Goal: Transaction & Acquisition: Purchase product/service

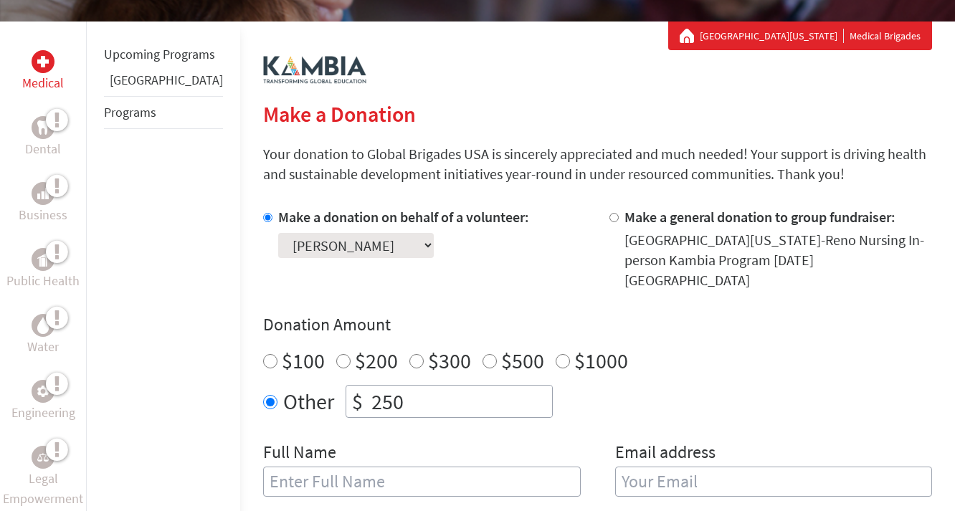
scroll to position [294, 0]
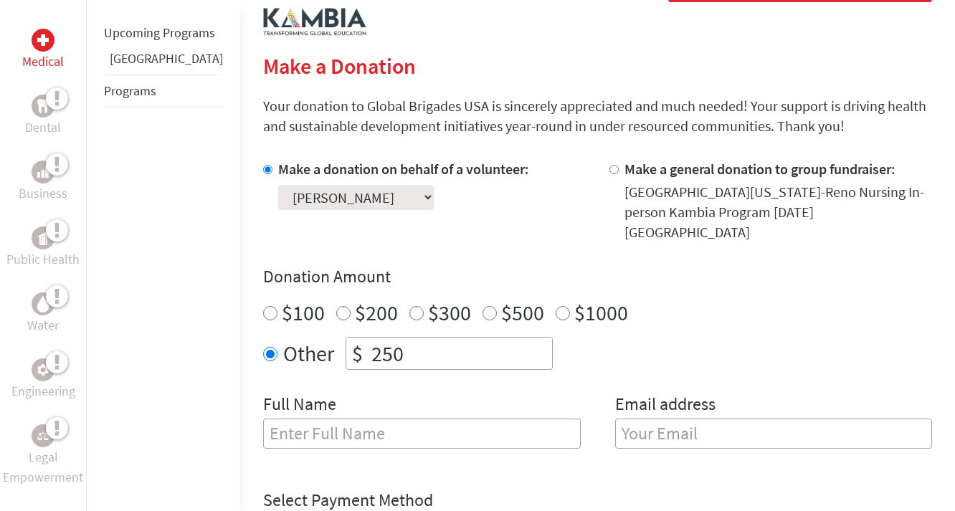
click at [320, 419] on input "text" at bounding box center [422, 434] width 318 height 30
type input "[PERSON_NAME]"
click at [634, 419] on input "email" at bounding box center [774, 434] width 318 height 30
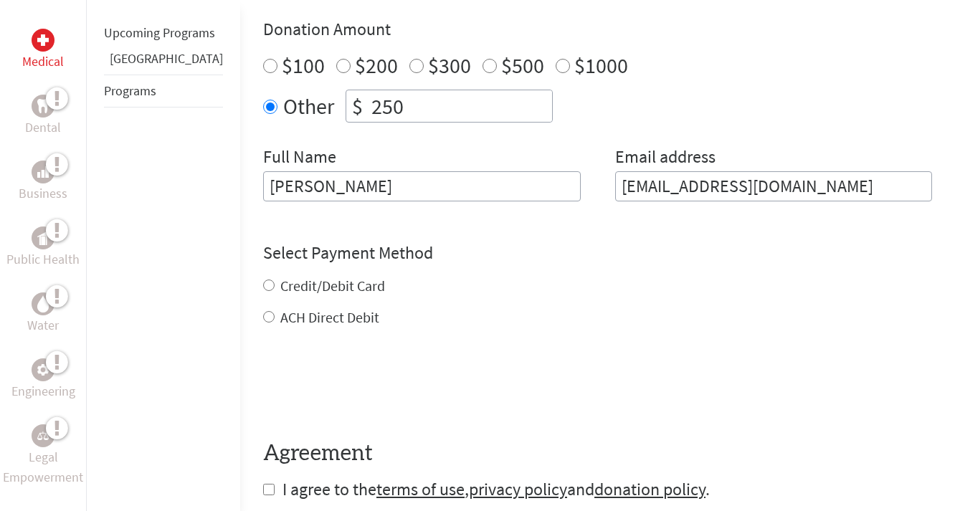
scroll to position [543, 0]
type input "hannahmontgomery@unr.edu"
click at [263, 275] on div "Credit/Debit Card ACH Direct Debit" at bounding box center [597, 301] width 669 height 52
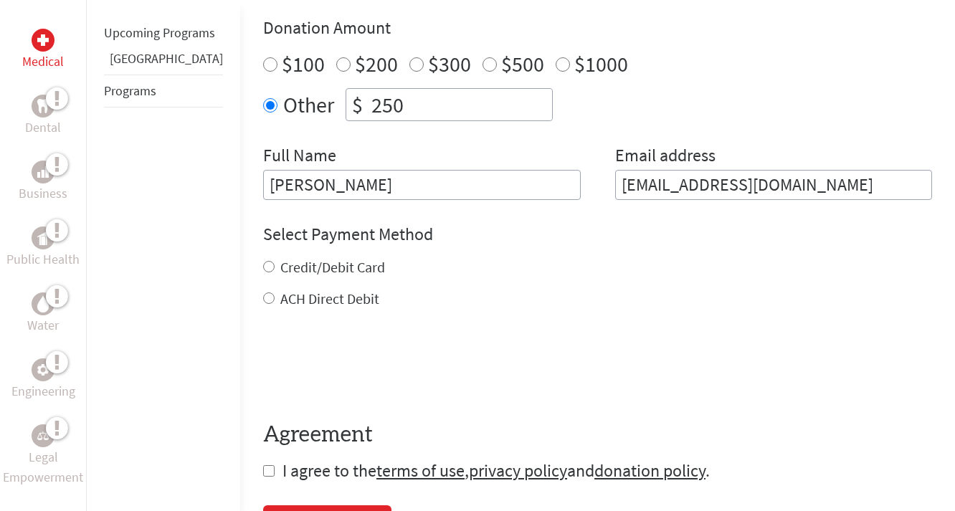
click at [263, 261] on input "Credit/Debit Card" at bounding box center [268, 266] width 11 height 11
radio input "true"
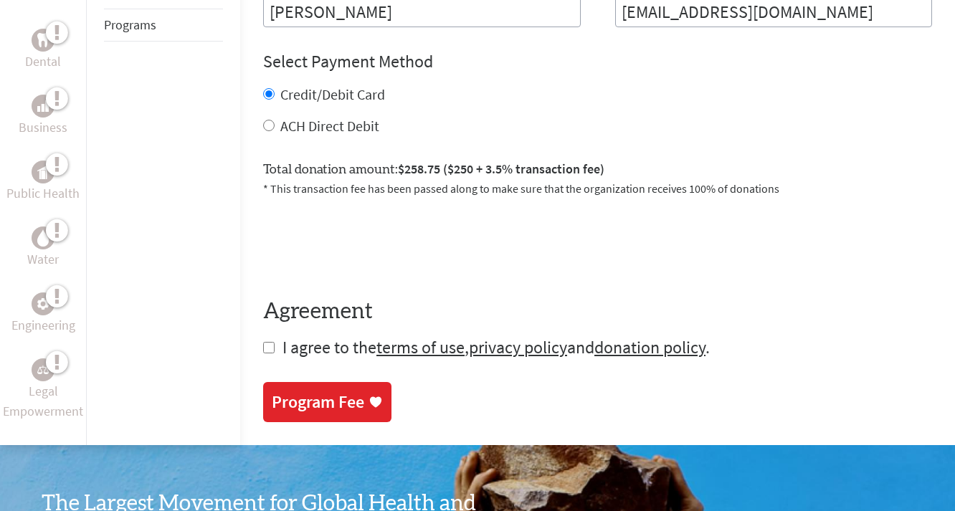
scroll to position [720, 0]
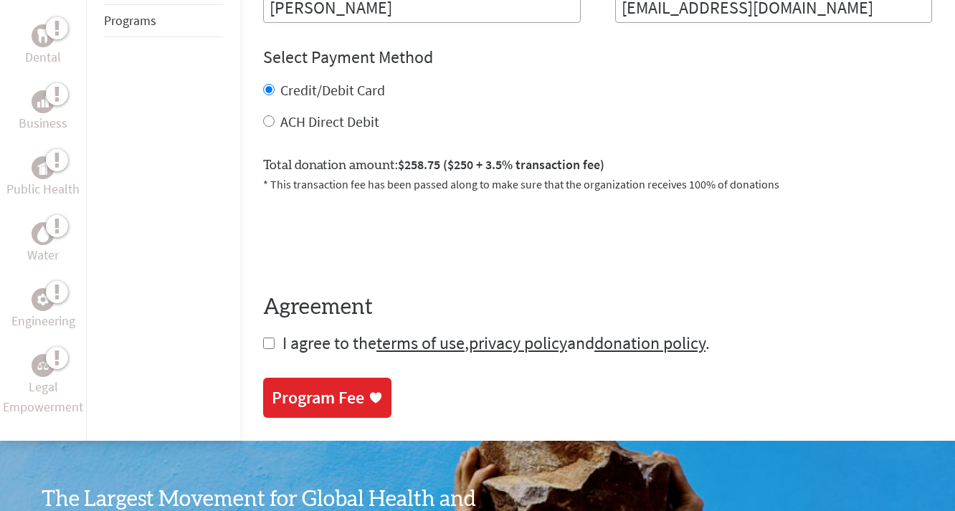
click at [263, 338] on input "checkbox" at bounding box center [268, 343] width 11 height 11
checkbox input "true"
click at [293, 388] on div "Program Fee" at bounding box center [318, 399] width 92 height 23
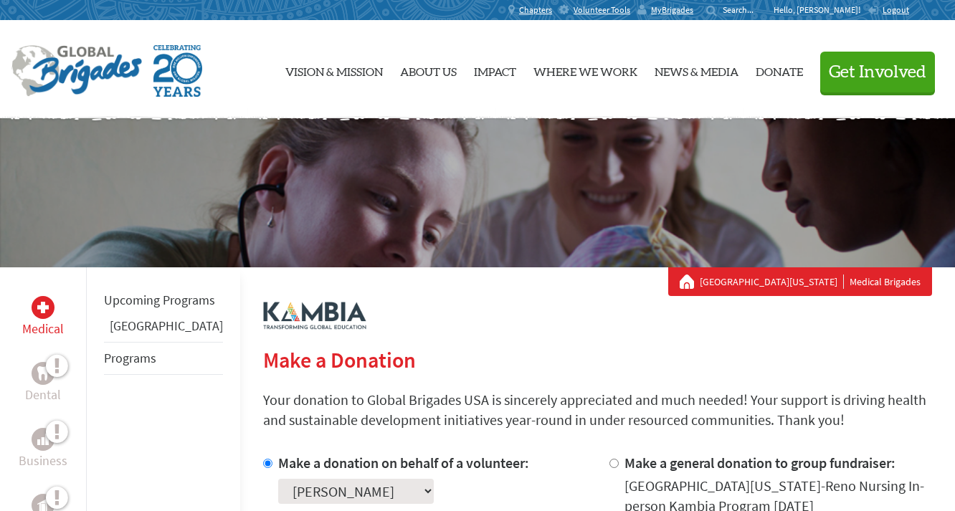
click at [832, 14] on p "Hello, [PERSON_NAME]!" at bounding box center [821, 9] width 94 height 11
click at [693, 6] on span "MyBrigades" at bounding box center [672, 9] width 42 height 11
